Goal: Use online tool/utility: Utilize a website feature to perform a specific function

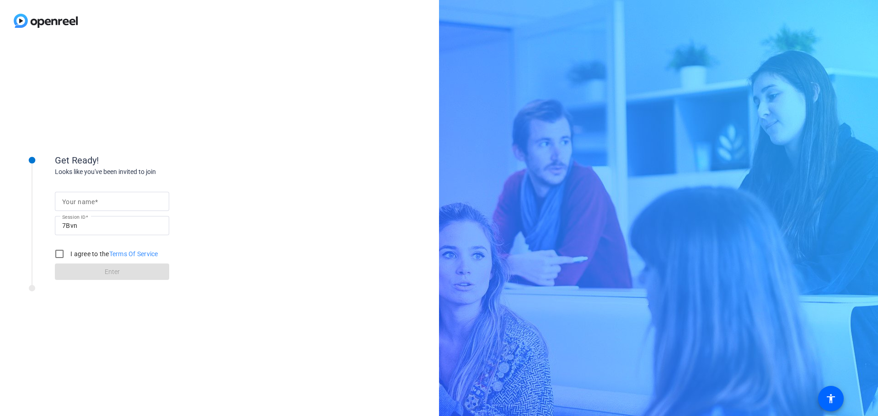
click at [122, 202] on input "Your name" at bounding box center [112, 201] width 100 height 11
click at [104, 203] on input "Your name" at bounding box center [112, 201] width 100 height 11
type input "[PERSON_NAME]"
click at [57, 253] on input "I agree to the Terms Of Service" at bounding box center [59, 254] width 18 height 18
checkbox input "true"
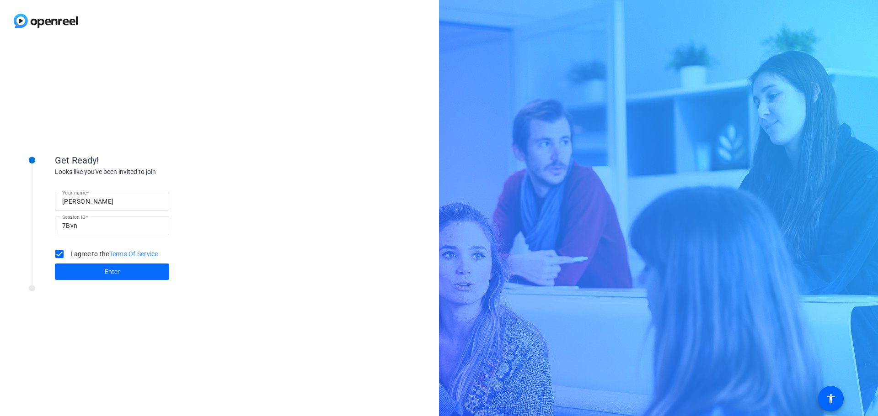
click at [109, 270] on span "Enter" at bounding box center [112, 272] width 15 height 10
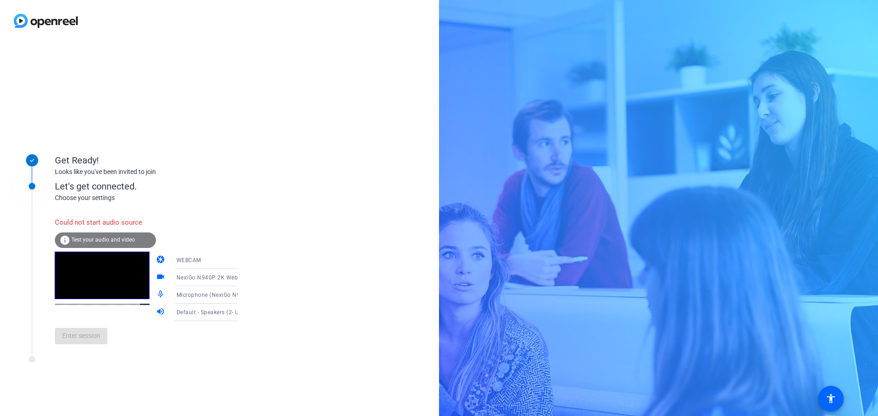
click at [89, 240] on span "Test your audio and video" at bounding box center [103, 240] width 64 height 6
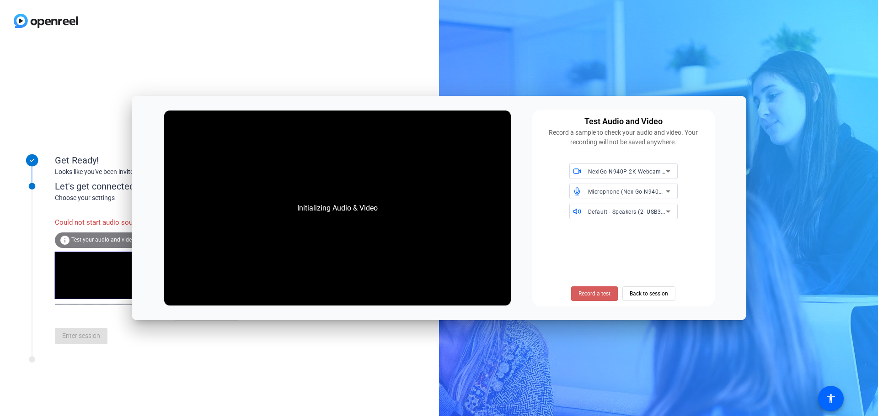
click at [578, 294] on span "Record a test" at bounding box center [594, 294] width 32 height 8
click at [594, 293] on span "Record a test" at bounding box center [594, 294] width 32 height 8
click at [663, 292] on span "Back to session" at bounding box center [648, 293] width 38 height 17
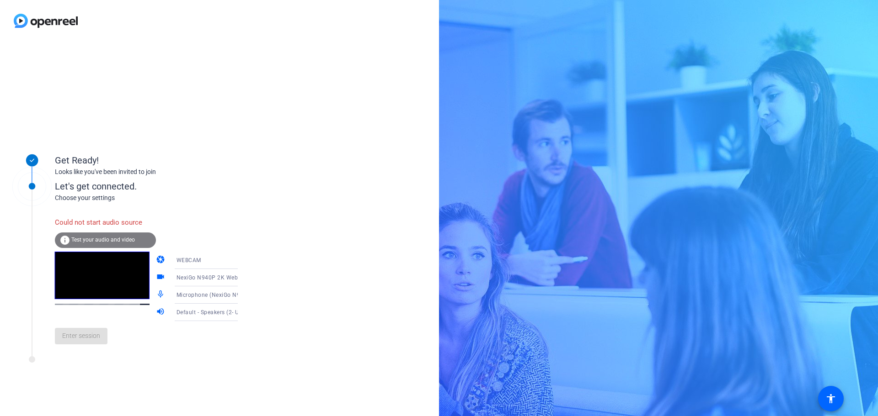
click at [77, 242] on span "Test your audio and video" at bounding box center [103, 240] width 64 height 6
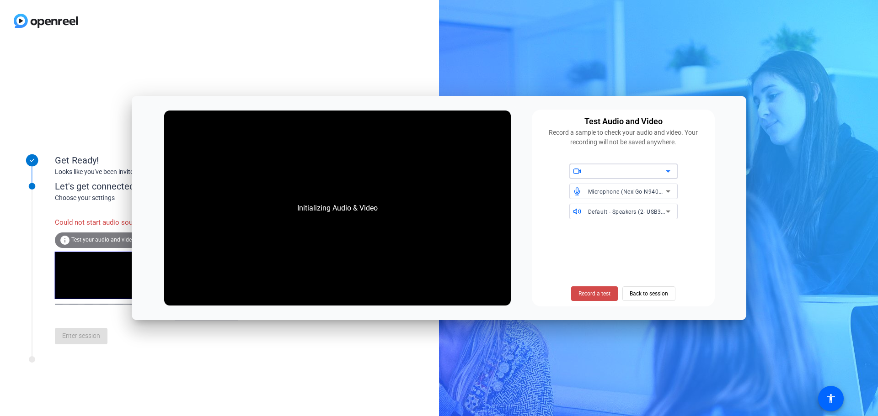
click at [587, 291] on span "Record a test" at bounding box center [594, 294] width 32 height 8
click at [674, 190] on div "Microphone (NexiGo N940P 2K Webcam Audio) (1bcf:0b26)" at bounding box center [623, 192] width 108 height 16
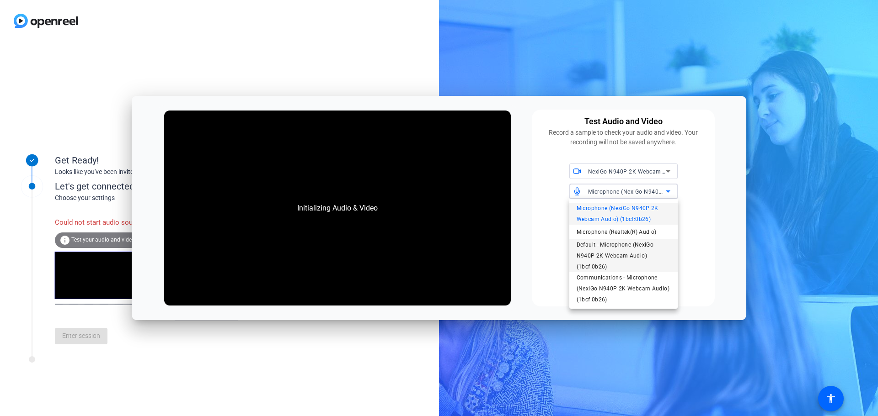
click at [644, 248] on span "Default - Microphone (NexiGo N940P 2K Webcam Audio) (1bcf:0b26)" at bounding box center [623, 256] width 94 height 33
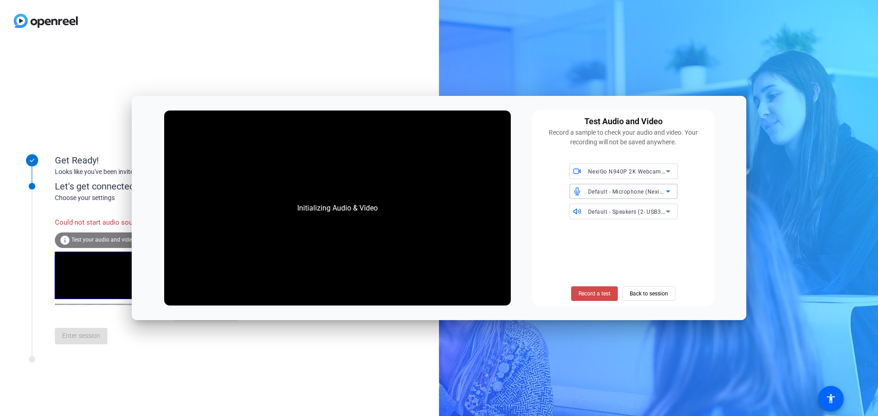
click at [599, 296] on span "Record a test" at bounding box center [594, 294] width 32 height 8
click at [641, 292] on span "Back to session" at bounding box center [648, 293] width 38 height 17
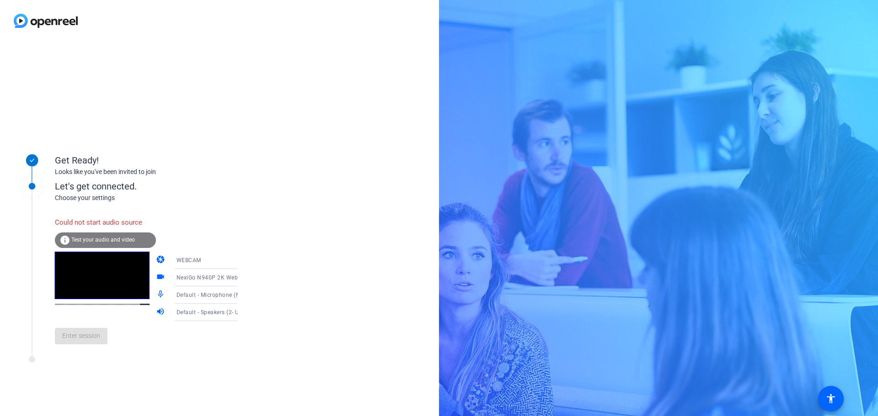
click at [123, 237] on span "Test your audio and video" at bounding box center [103, 240] width 64 height 6
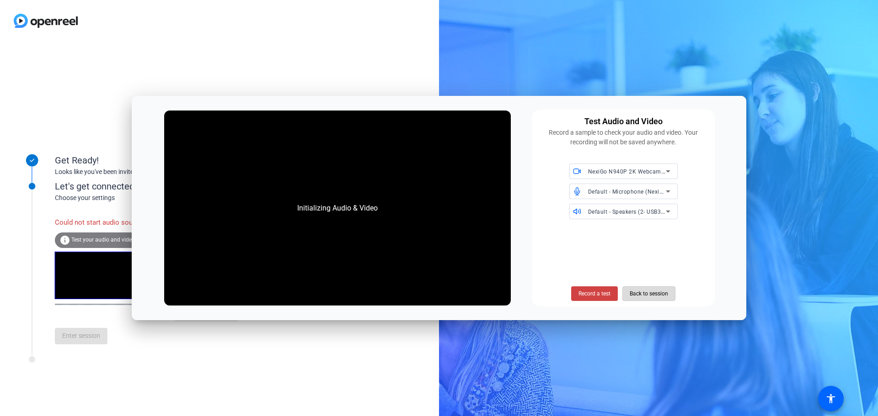
click at [650, 290] on span "Back to session" at bounding box center [648, 293] width 38 height 17
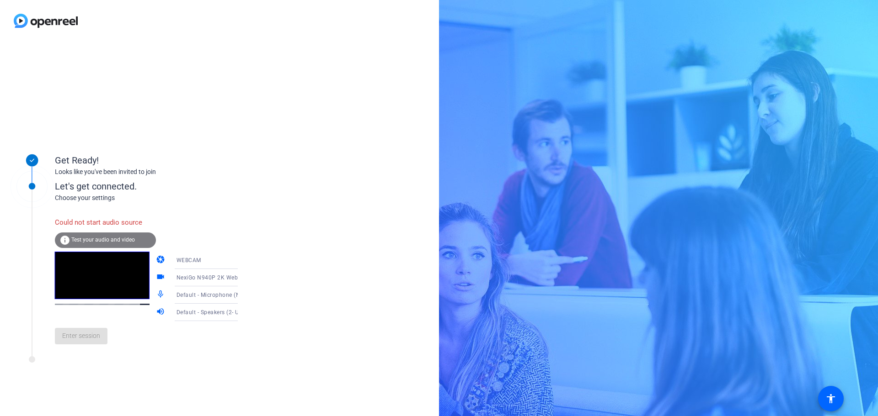
click at [241, 262] on icon at bounding box center [246, 260] width 11 height 11
click at [228, 262] on div at bounding box center [439, 208] width 878 height 416
click at [91, 240] on span "Test your audio and video" at bounding box center [103, 240] width 64 height 6
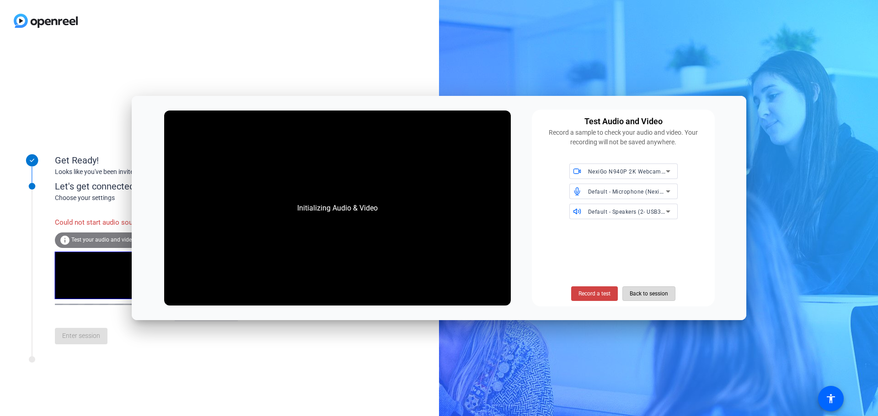
click at [637, 293] on span "Back to session" at bounding box center [648, 293] width 38 height 17
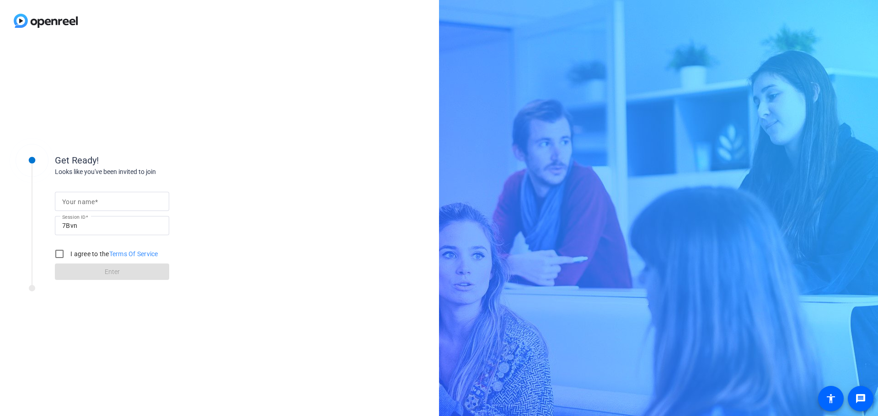
click at [138, 192] on div at bounding box center [112, 201] width 100 height 19
click at [129, 208] on div at bounding box center [112, 201] width 100 height 19
type input "[PERSON_NAME]"
click at [57, 253] on input "I agree to the Terms Of Service" at bounding box center [59, 254] width 18 height 18
checkbox input "true"
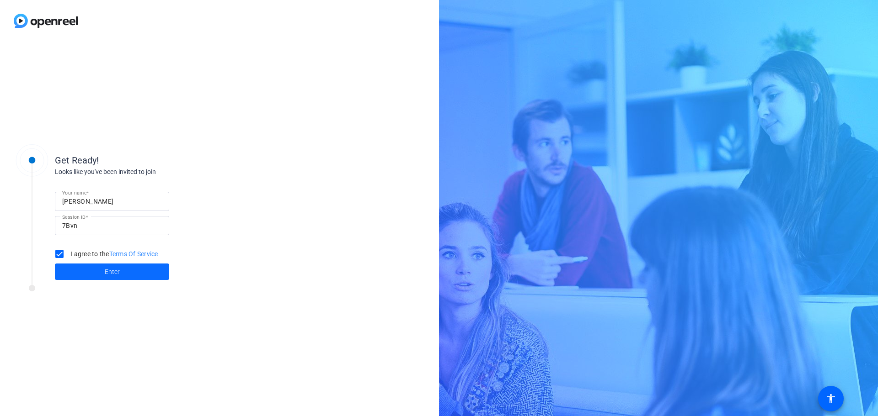
click at [115, 274] on span "Enter" at bounding box center [112, 272] width 15 height 10
